Goal: Task Accomplishment & Management: Manage account settings

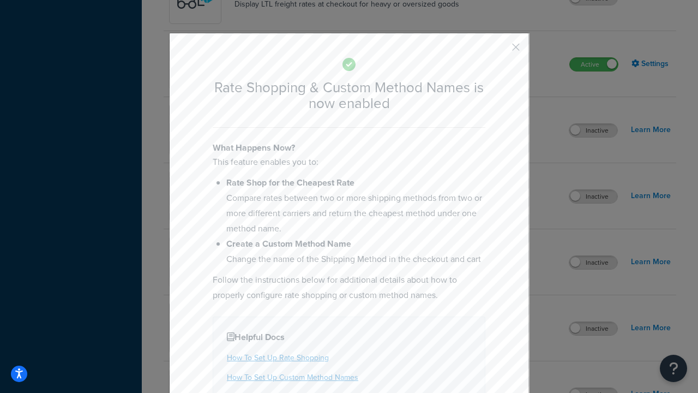
click at [499, 50] on button "button" at bounding box center [499, 51] width 3 height 3
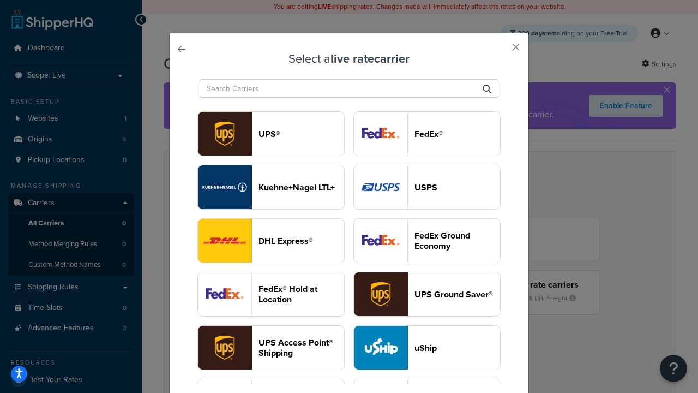
click at [427, 187] on header "USPS" at bounding box center [457, 187] width 86 height 10
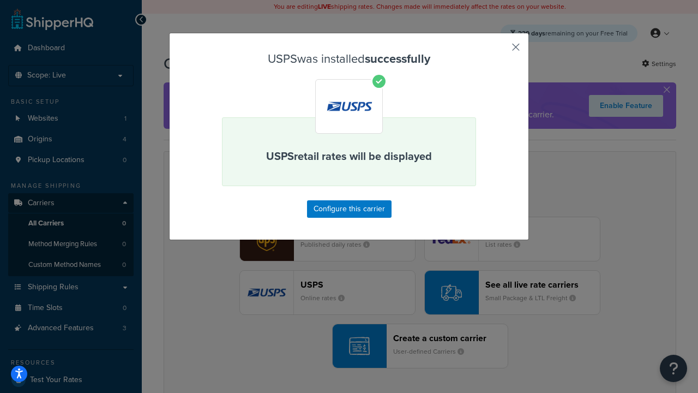
click at [499, 51] on button "button" at bounding box center [499, 51] width 3 height 3
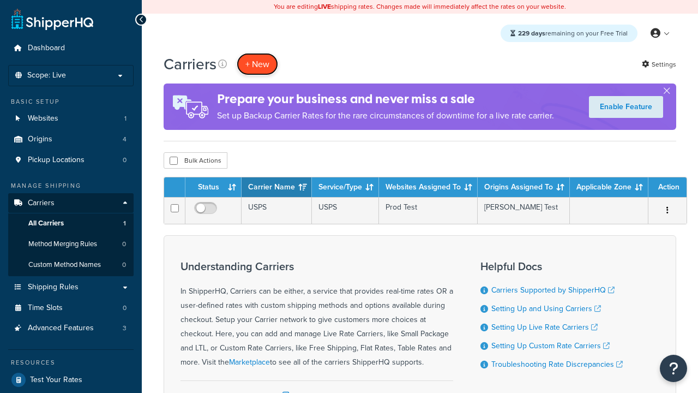
click at [257, 64] on button "+ New" at bounding box center [257, 64] width 41 height 22
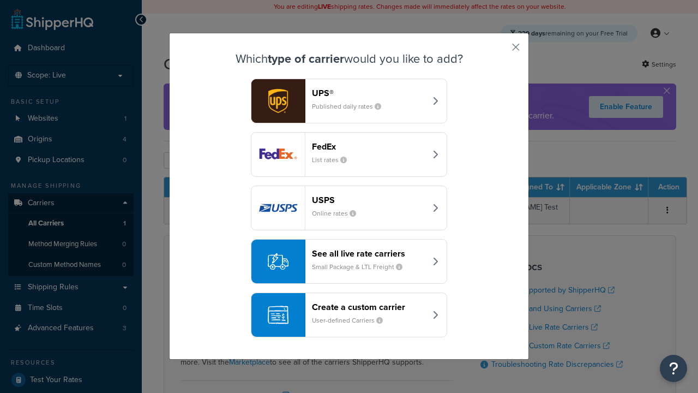
click at [349, 261] on div "See all live rate carriers Small Package & LTL Freight" at bounding box center [369, 261] width 114 height 26
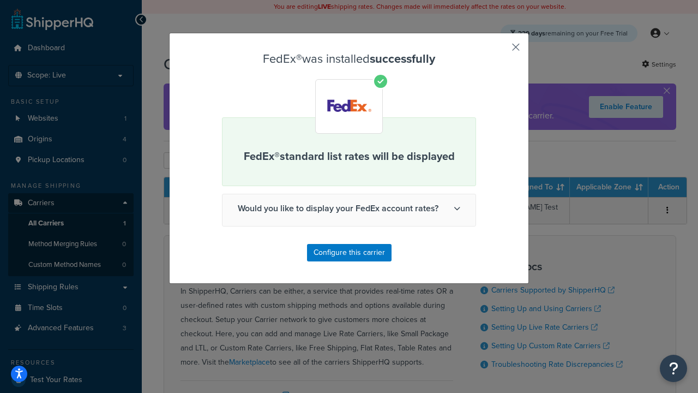
click at [499, 51] on button "button" at bounding box center [499, 51] width 3 height 3
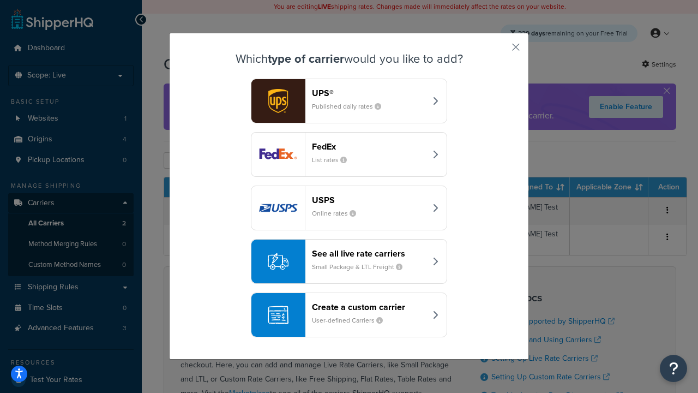
click at [349, 261] on div "See all live rate carriers Small Package & LTL Freight" at bounding box center [369, 261] width 114 height 26
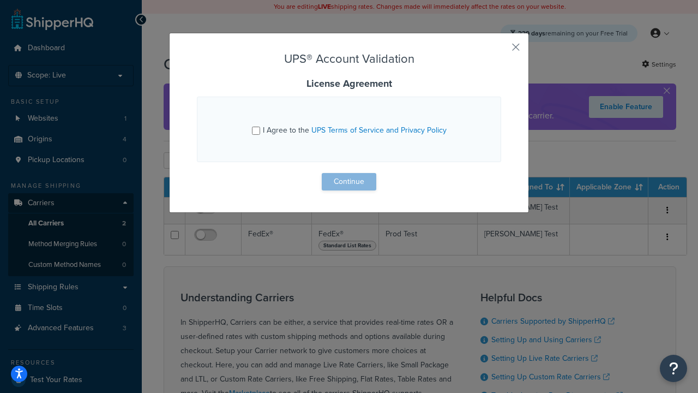
click at [256, 130] on input "I Agree to the UPS Terms of Service and Privacy Policy" at bounding box center [256, 131] width 8 height 8
checkbox input "true"
click at [349, 182] on button "Continue" at bounding box center [349, 181] width 55 height 17
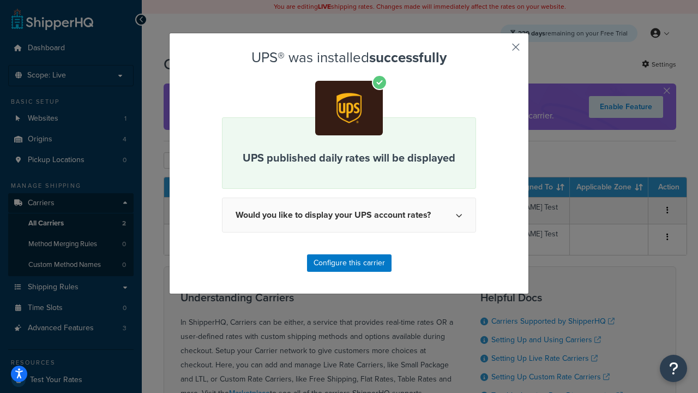
click at [499, 51] on button "button" at bounding box center [499, 51] width 3 height 3
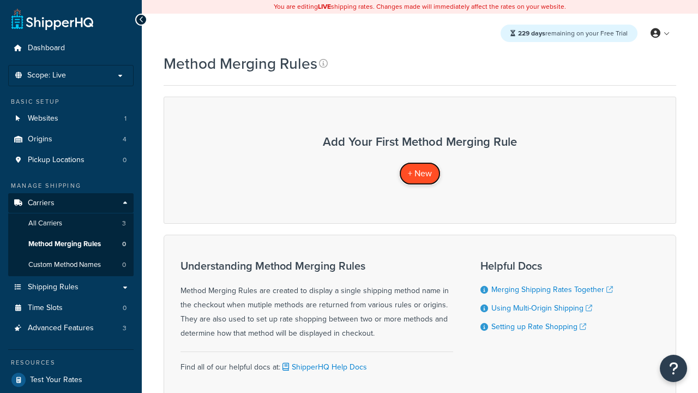
click at [420, 173] on span "+ New" at bounding box center [420, 173] width 24 height 13
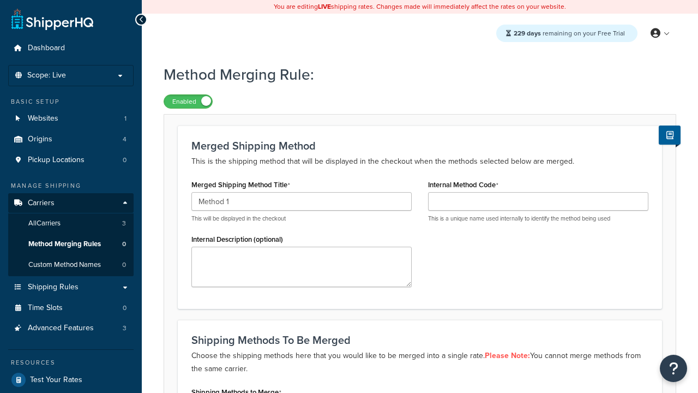
type input "Method 1"
type input "001"
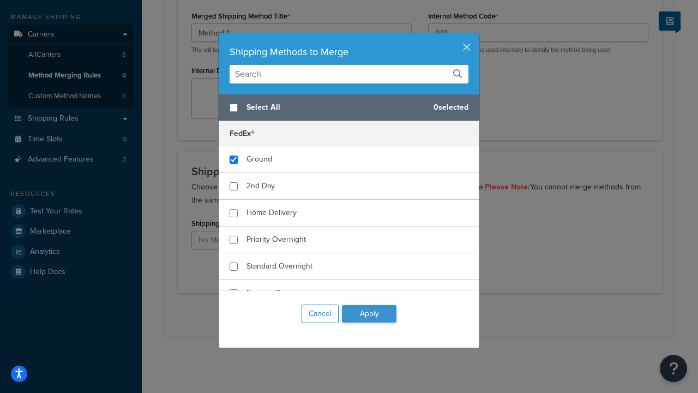
click at [259, 159] on span "Ground" at bounding box center [259, 158] width 26 height 11
checkbox input "true"
click at [369, 314] on button "Apply" at bounding box center [369, 313] width 55 height 17
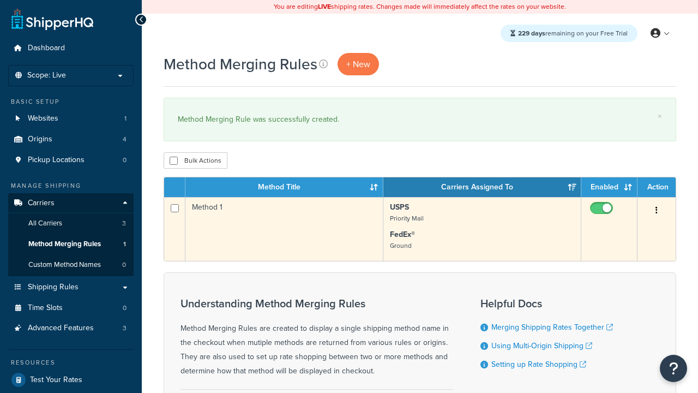
click at [657, 211] on icon "button" at bounding box center [656, 210] width 2 height 8
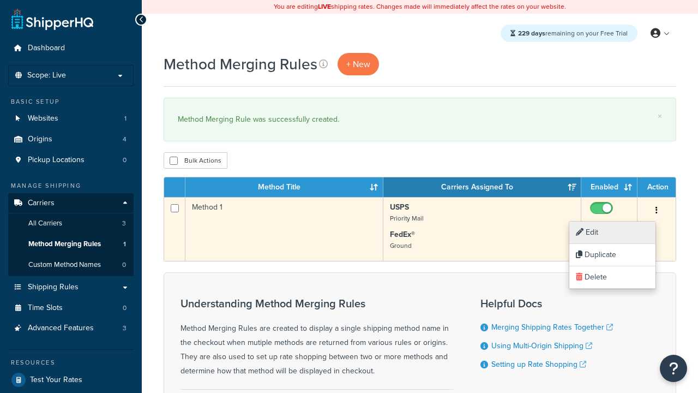
click at [612, 232] on link "Edit" at bounding box center [612, 232] width 86 height 22
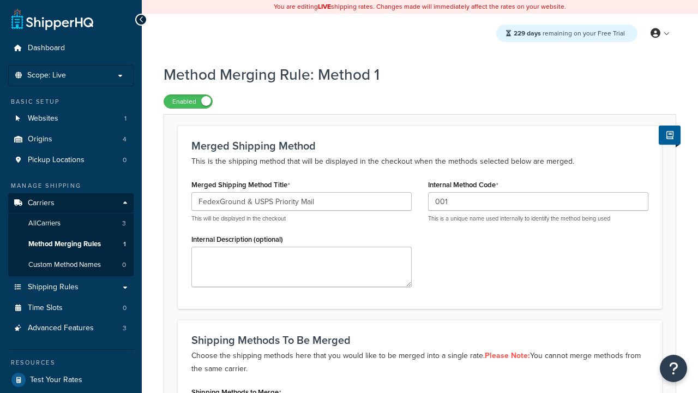
scroll to position [274, 0]
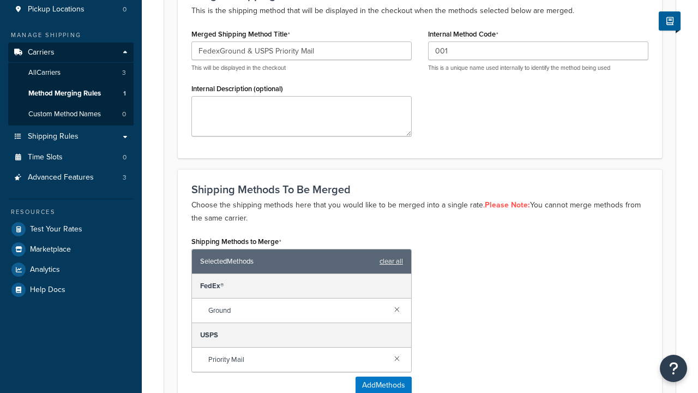
type input "FedexGround & USPS Priority Mail"
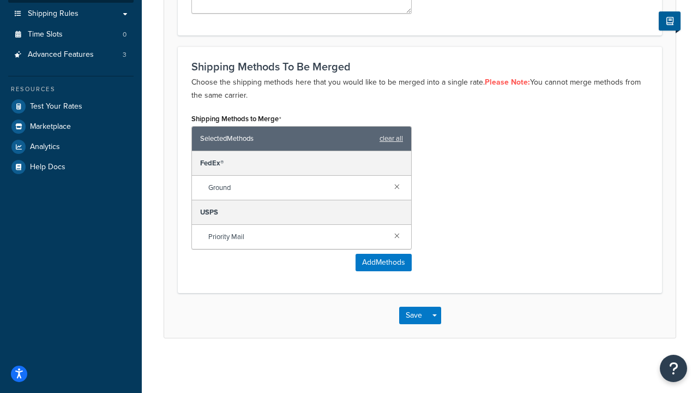
scroll to position [0, 0]
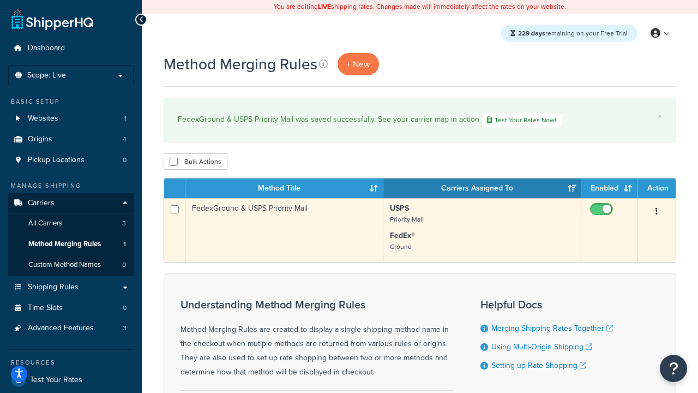
click at [657, 213] on icon "button" at bounding box center [656, 211] width 2 height 8
click at [0, 0] on link "Duplicate" at bounding box center [0, 0] width 0 height 0
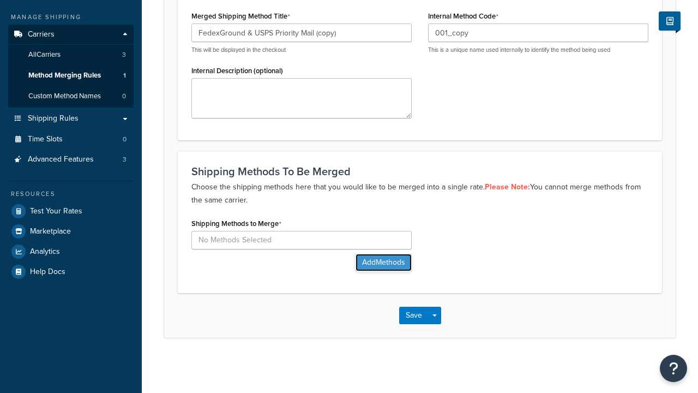
scroll to position [169, 0]
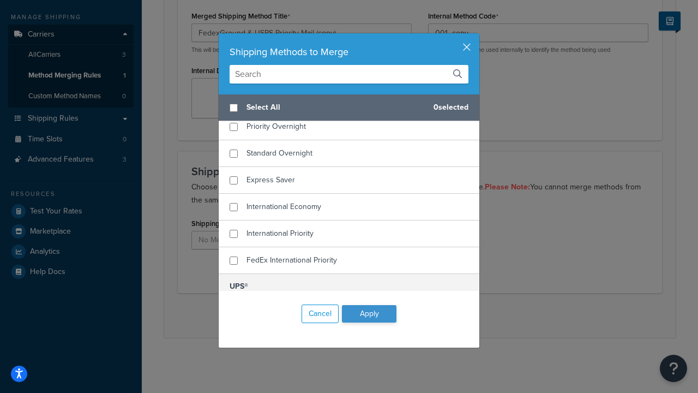
click at [272, 105] on span "Home Delivery" at bounding box center [271, 99] width 50 height 11
checkbox input "true"
click at [269, 306] on span "UPS® Ground" at bounding box center [269, 311] width 46 height 11
checkbox input "true"
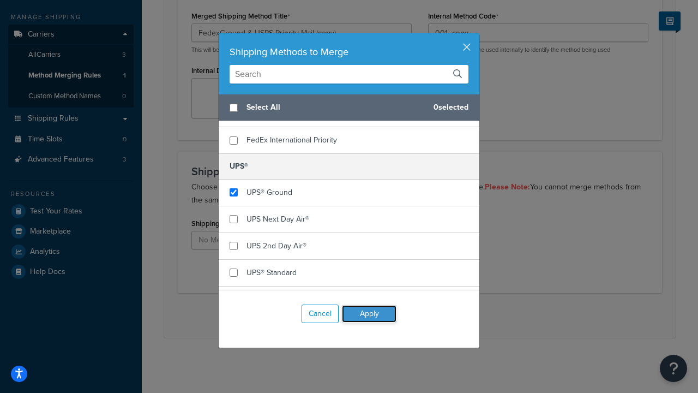
click at [369, 314] on button "Apply" at bounding box center [369, 313] width 55 height 17
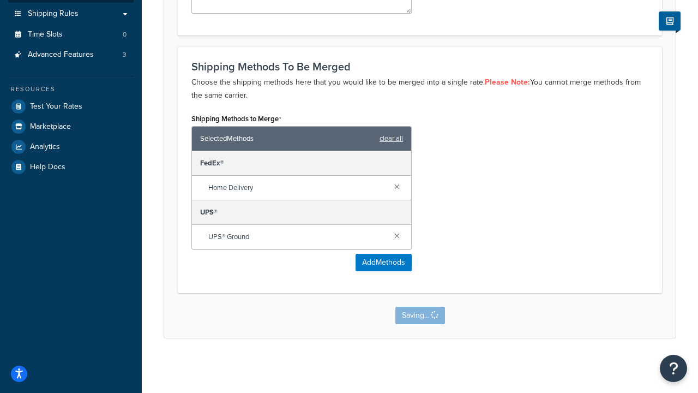
scroll to position [0, 0]
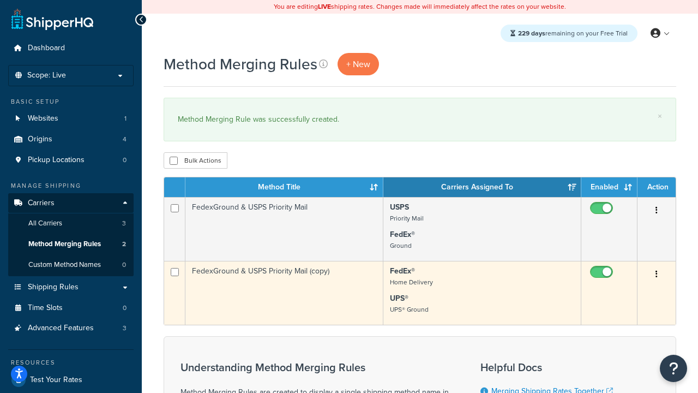
click at [657, 275] on icon "button" at bounding box center [656, 274] width 2 height 8
click at [0, 0] on link "Delete" at bounding box center [0, 0] width 0 height 0
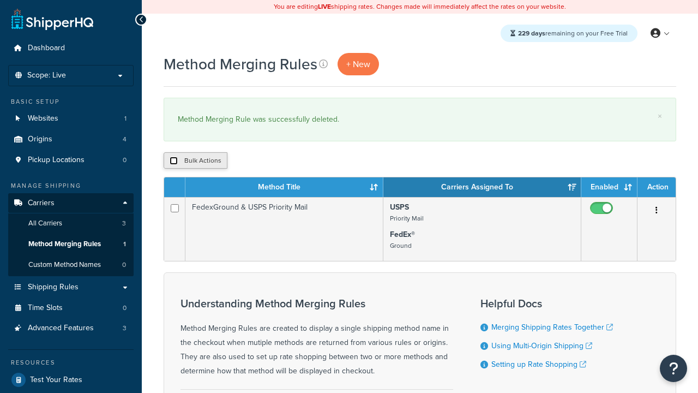
click at [173, 161] on input "checkbox" at bounding box center [174, 161] width 8 height 8
checkbox input "true"
click at [0, 0] on button "Delete" at bounding box center [0, 0] width 0 height 0
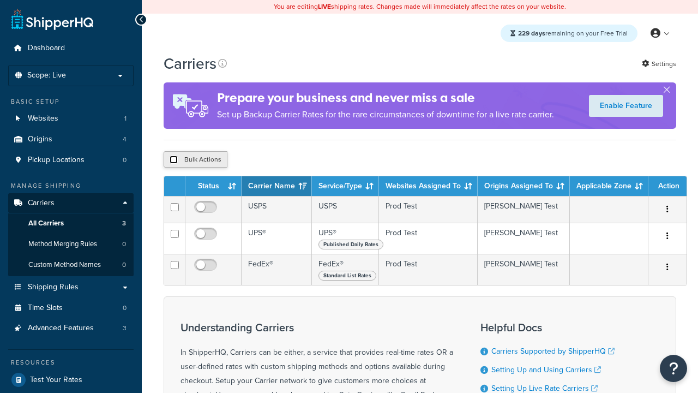
click at [173, 161] on input "checkbox" at bounding box center [174, 159] width 8 height 8
checkbox input "true"
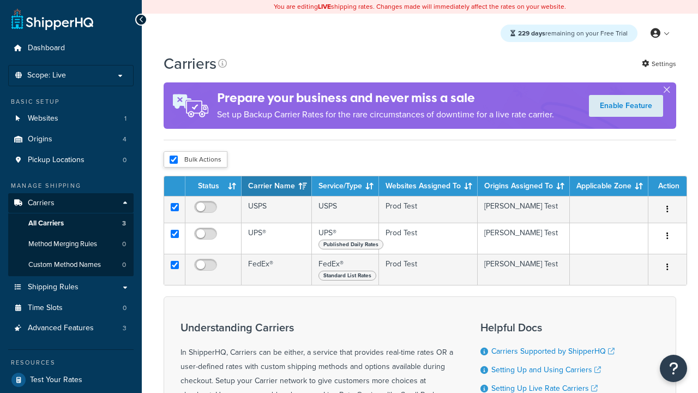
click at [0, 0] on button "Delete" at bounding box center [0, 0] width 0 height 0
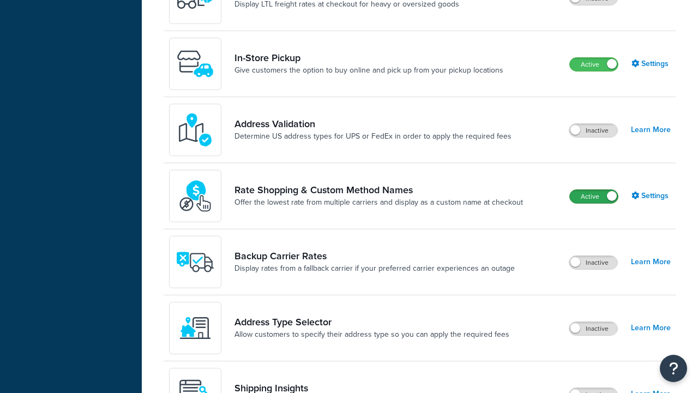
click at [594, 190] on label "Active" at bounding box center [594, 196] width 48 height 13
